Goal: Navigation & Orientation: Find specific page/section

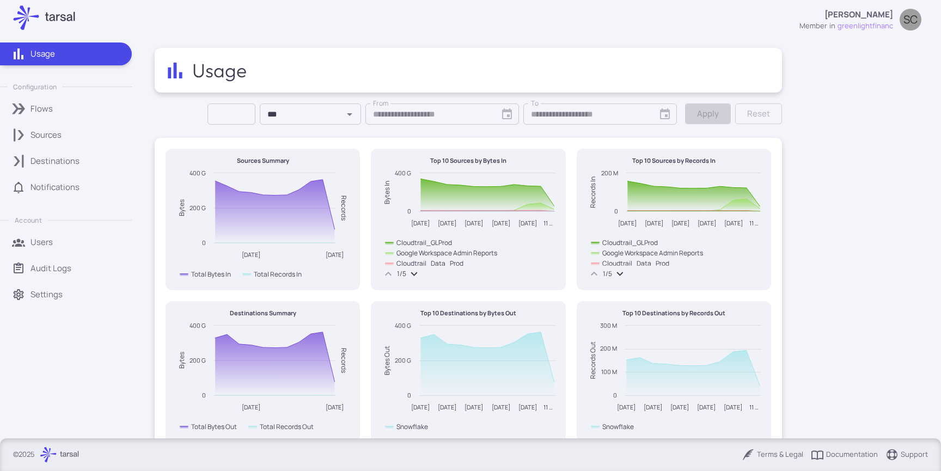
click at [306, 27] on div "Usage Sagar Chhatrala member in greenlightfinanc SC" at bounding box center [541, 19] width 773 height 31
click at [56, 111] on div "Flows" at bounding box center [78, 109] width 94 height 12
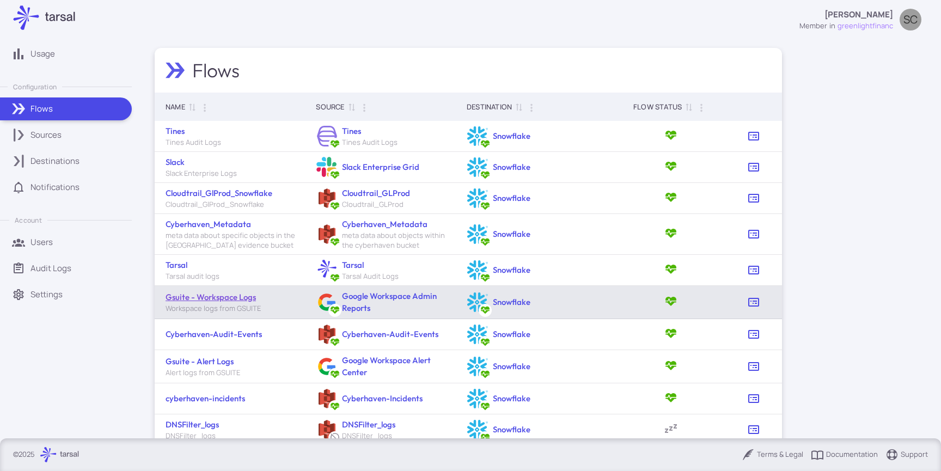
click at [239, 296] on link "Gsuite - Workspace Logs" at bounding box center [211, 297] width 90 height 10
click at [355, 295] on link "Google Workspace Admin Reports" at bounding box center [389, 302] width 95 height 22
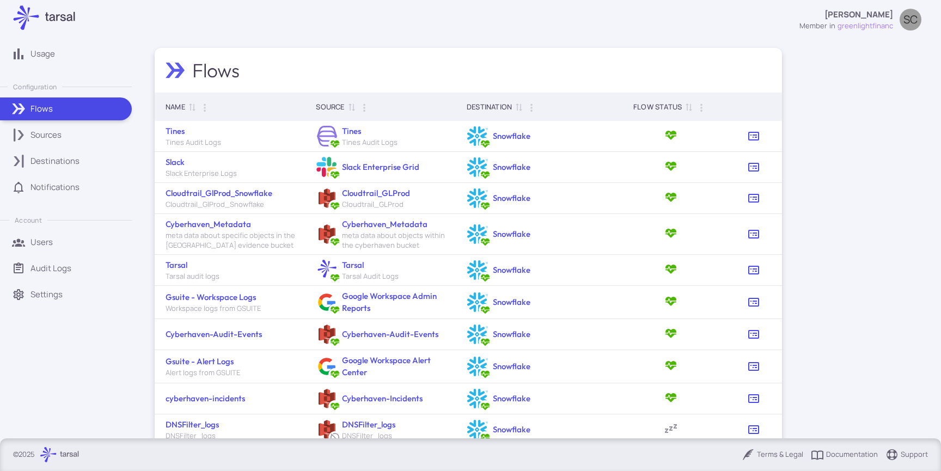
click at [56, 136] on p "Sources" at bounding box center [46, 135] width 31 height 12
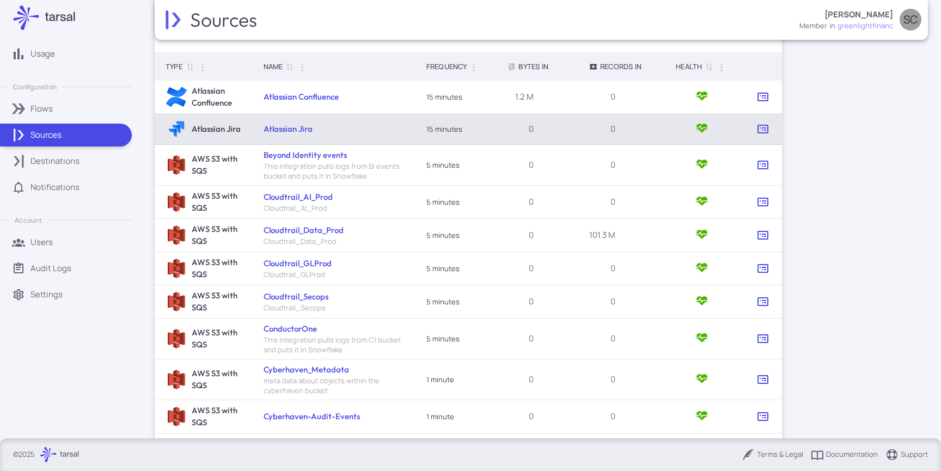
scroll to position [234, 0]
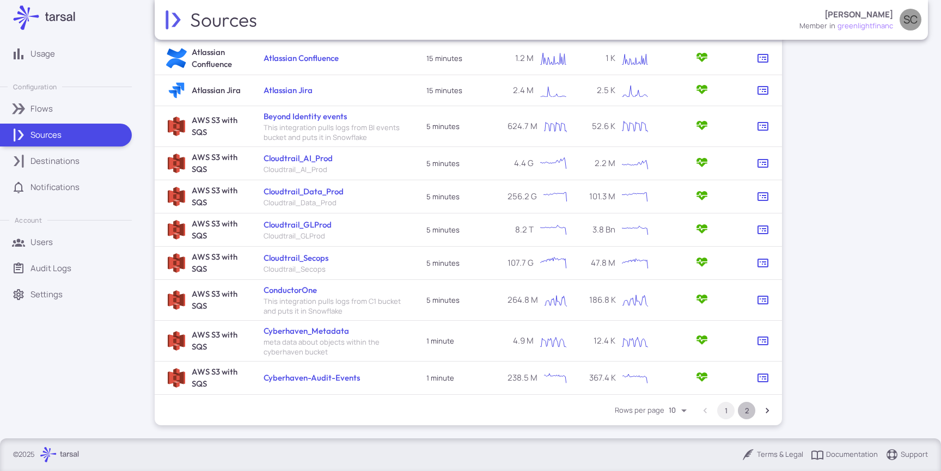
click at [743, 407] on button "2" at bounding box center [746, 410] width 17 height 17
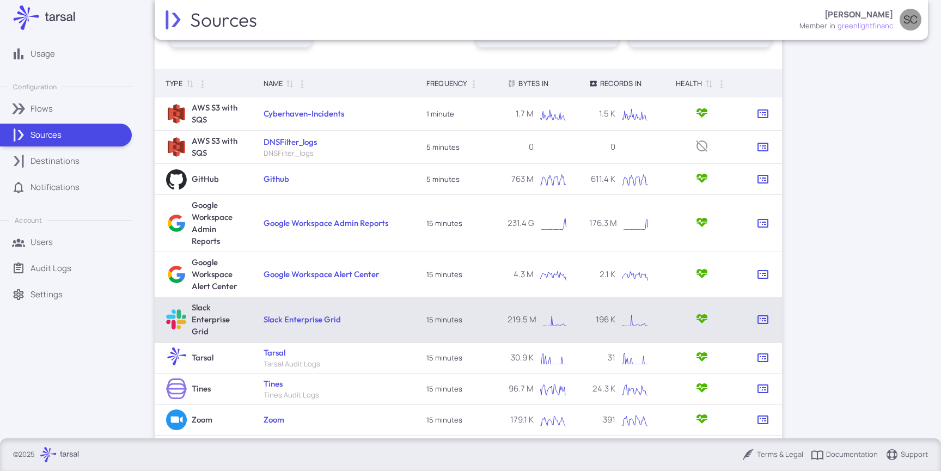
scroll to position [169, 0]
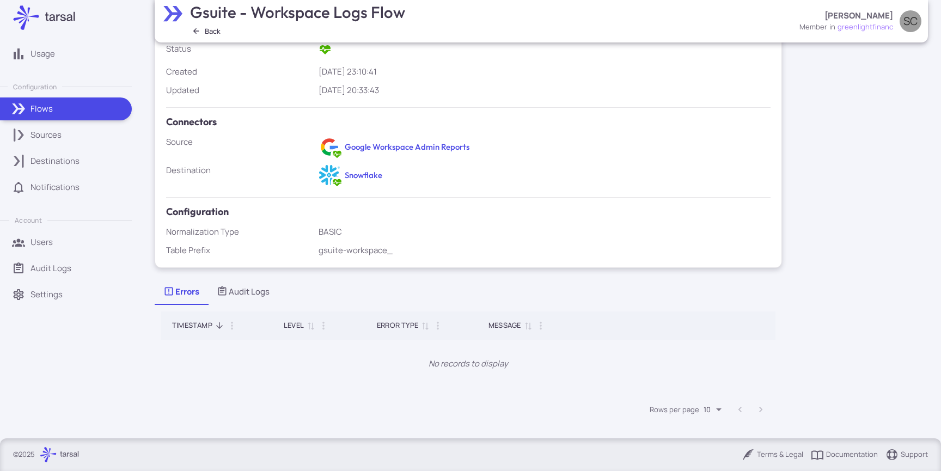
scroll to position [151, 0]
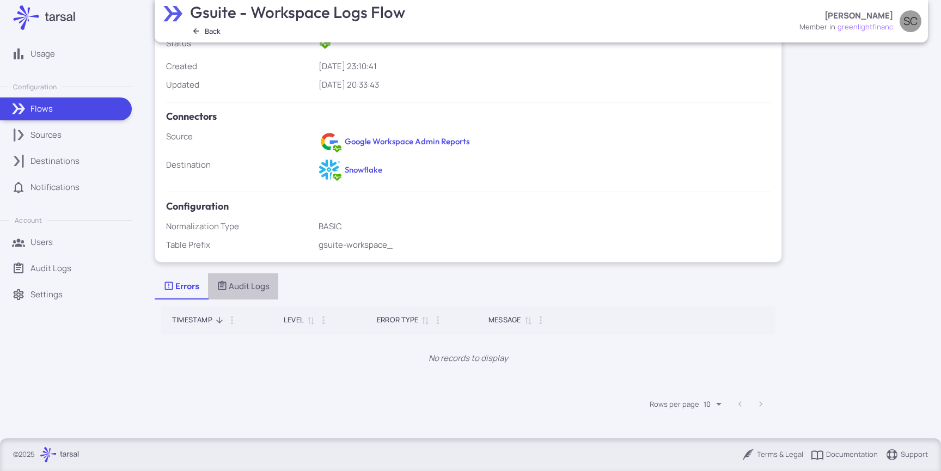
click at [240, 297] on button "Audit Logs" at bounding box center [243, 286] width 70 height 26
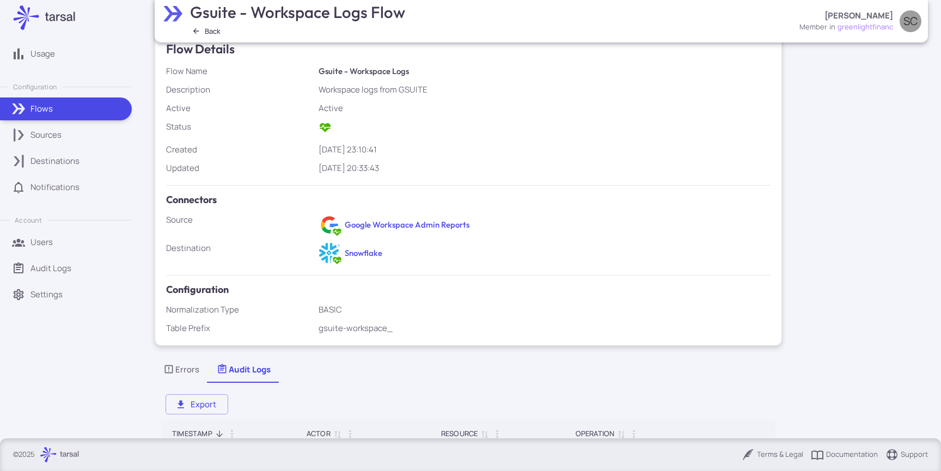
click at [387, 144] on div "2024-11-18 23:10:41" at bounding box center [545, 150] width 453 height 12
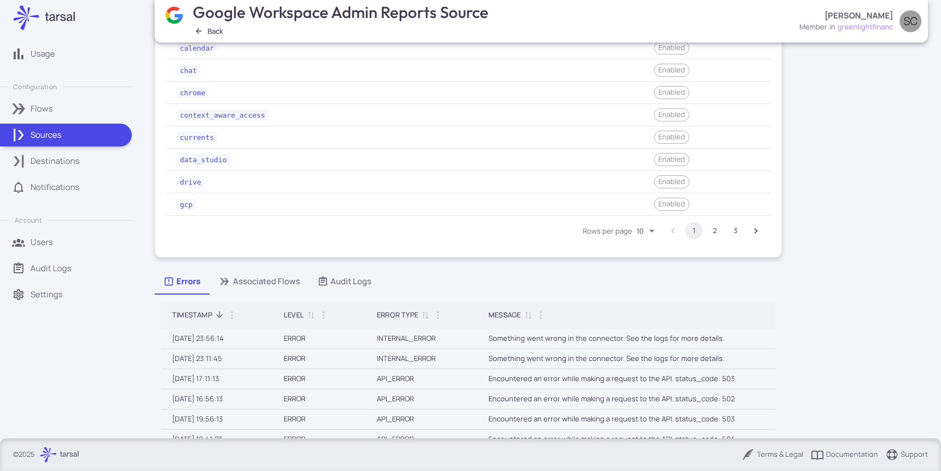
click at [285, 278] on div "Associated Flows" at bounding box center [259, 282] width 82 height 12
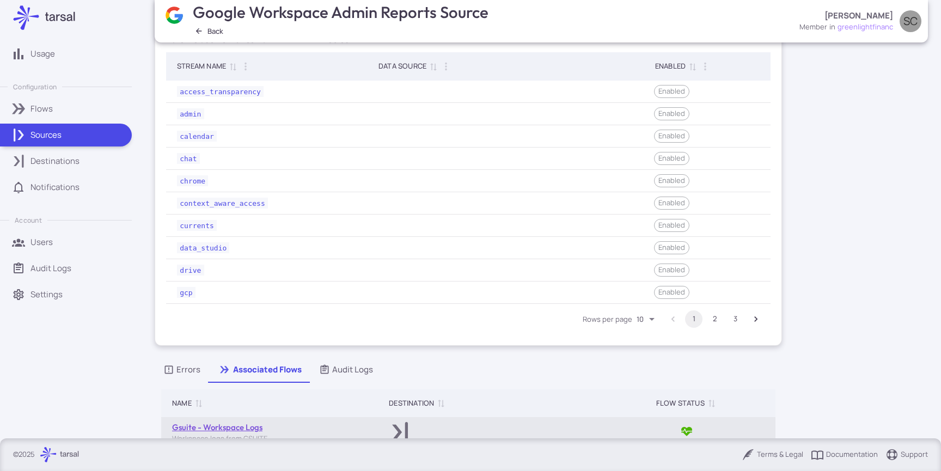
scroll to position [397, 0]
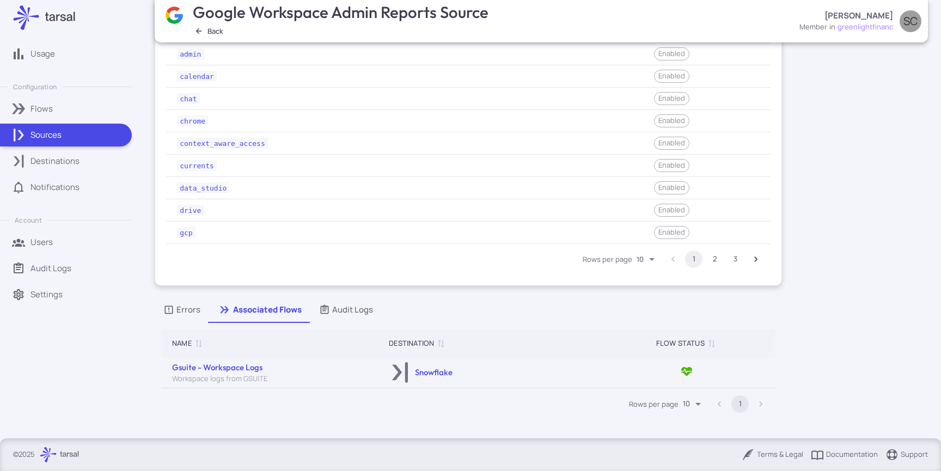
click at [192, 315] on div "Errors" at bounding box center [181, 310] width 37 height 12
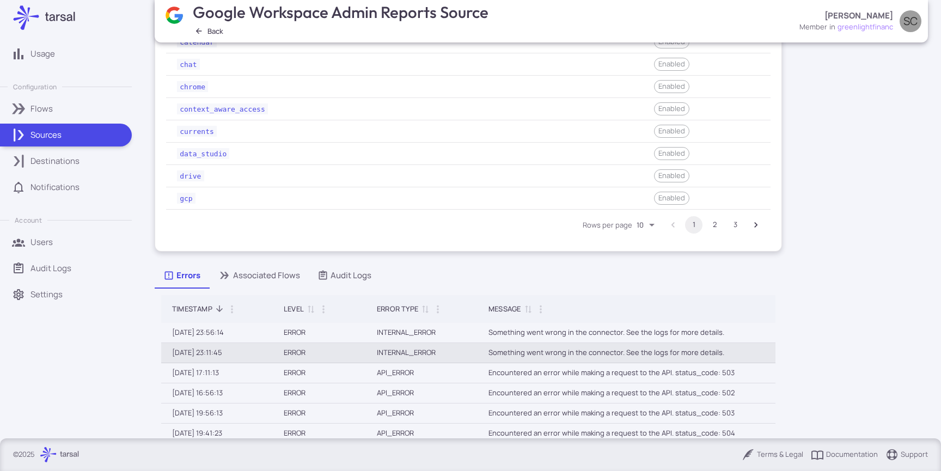
scroll to position [452, 0]
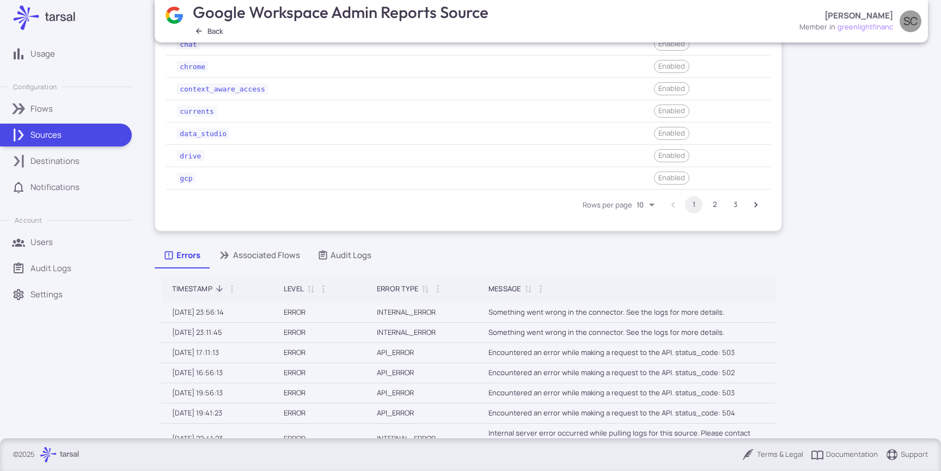
click at [254, 258] on div "Associated Flows" at bounding box center [259, 255] width 82 height 12
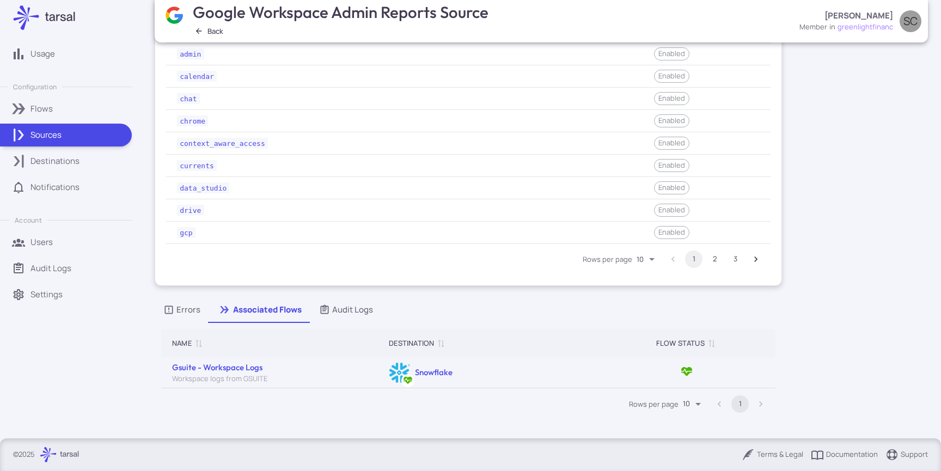
scroll to position [397, 0]
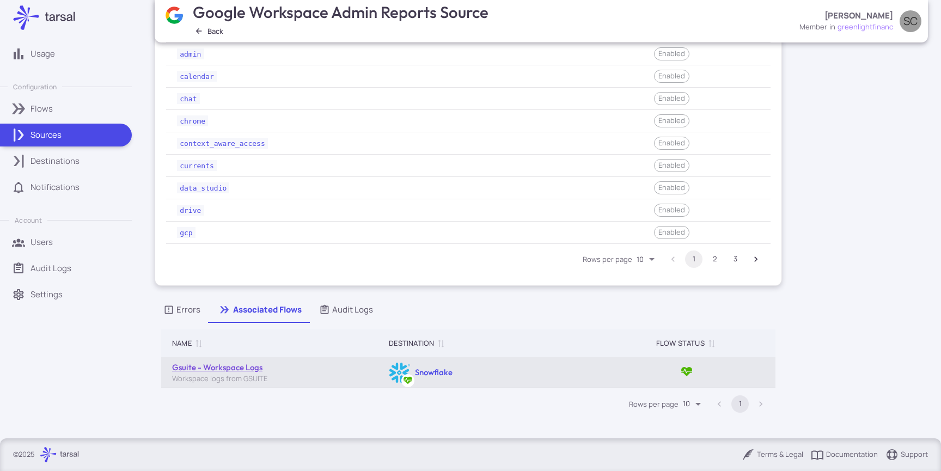
click at [224, 368] on link "Gsuite - Workspace Logs" at bounding box center [217, 367] width 90 height 10
click at [684, 369] on icon "Active" at bounding box center [686, 371] width 13 height 13
